Goal: Transaction & Acquisition: Book appointment/travel/reservation

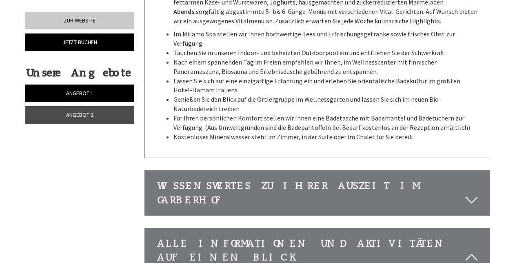
scroll to position [2072, 0]
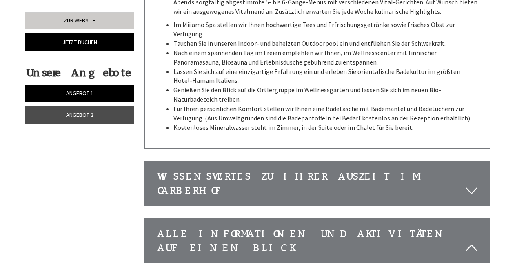
click at [466, 184] on icon at bounding box center [472, 191] width 12 height 14
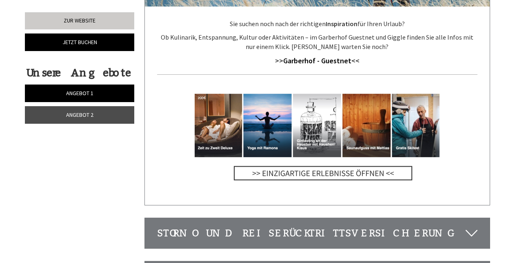
scroll to position [2724, 0]
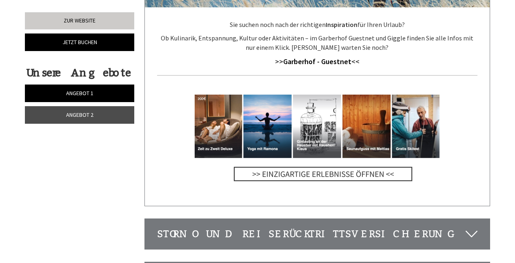
click at [470, 227] on icon at bounding box center [472, 234] width 12 height 14
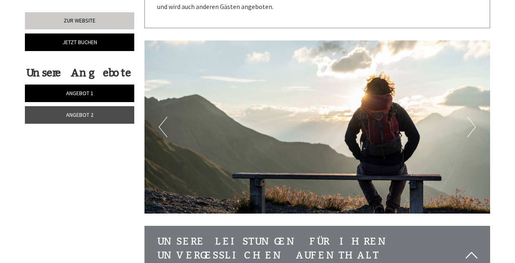
scroll to position [1750, 0]
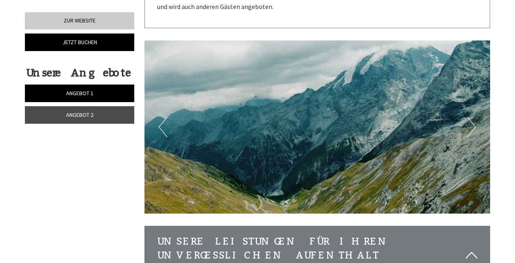
click at [465, 104] on img at bounding box center [318, 126] width 346 height 173
click at [471, 117] on button "Next" at bounding box center [472, 127] width 9 height 20
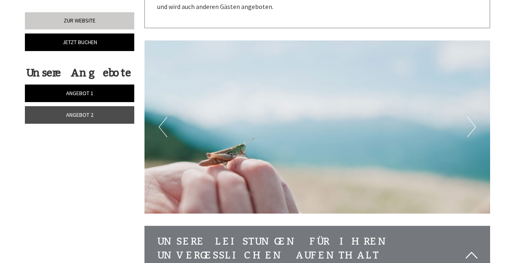
click at [472, 117] on button "Next" at bounding box center [472, 127] width 9 height 20
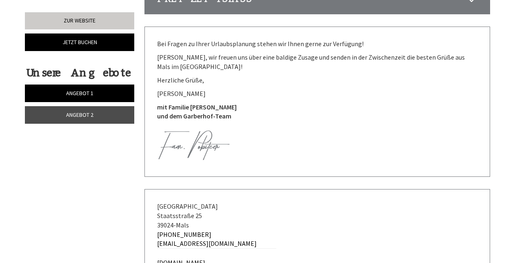
scroll to position [3083, 0]
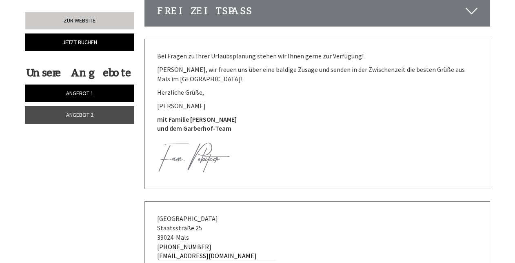
click at [56, 24] on link "Zur Website" at bounding box center [79, 20] width 109 height 17
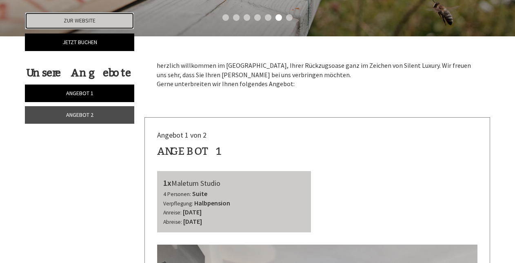
scroll to position [231, 0]
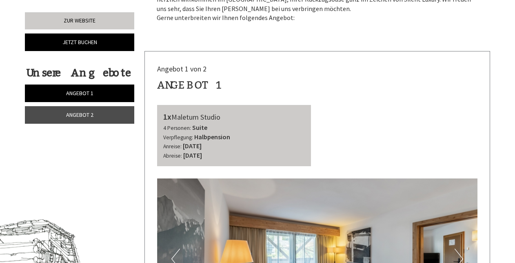
click at [87, 91] on span "Angebot 1" at bounding box center [79, 92] width 27 height 7
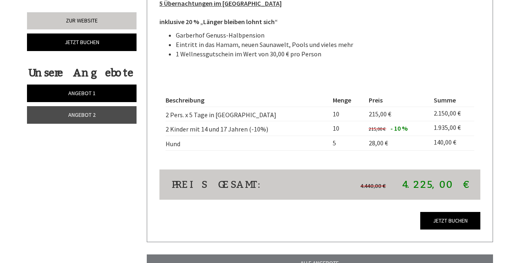
scroll to position [691, 0]
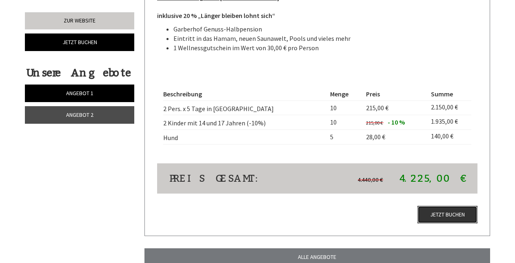
click at [451, 206] on link "Jetzt buchen" at bounding box center [448, 215] width 60 height 18
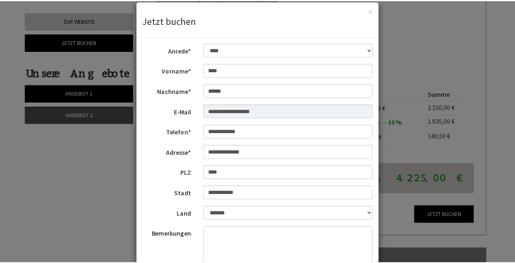
scroll to position [0, 0]
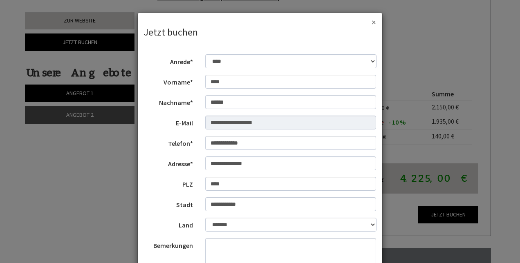
click at [371, 20] on button "×" at bounding box center [373, 22] width 4 height 9
